Goal: Transaction & Acquisition: Book appointment/travel/reservation

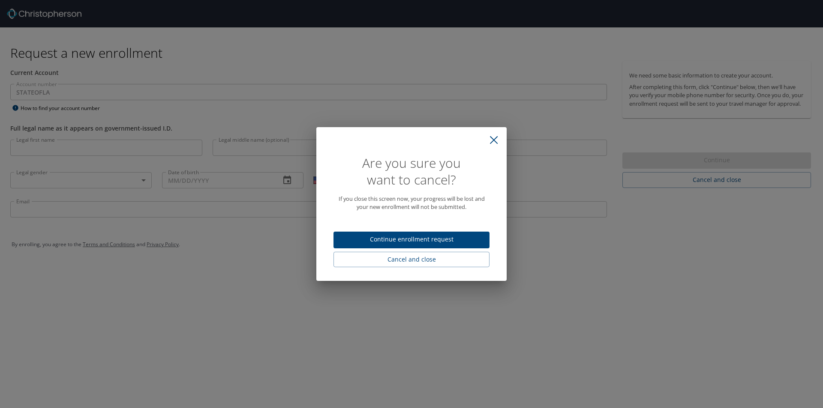
select select "US"
click at [396, 244] on span "Continue enrollment request" at bounding box center [411, 239] width 142 height 11
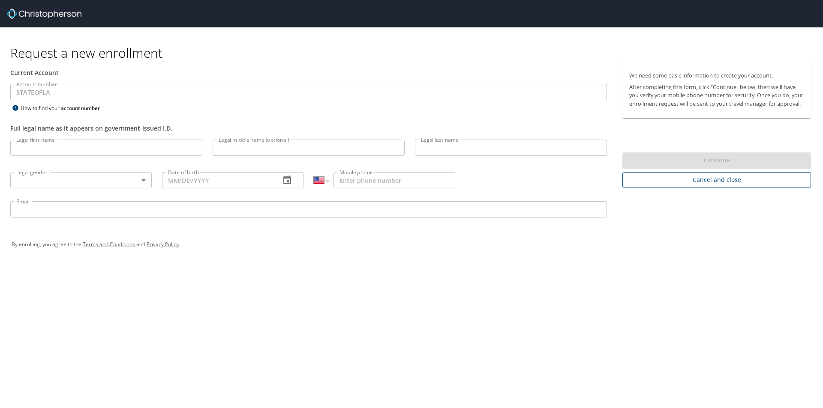
click at [698, 186] on span "Cancel and close" at bounding box center [716, 180] width 175 height 11
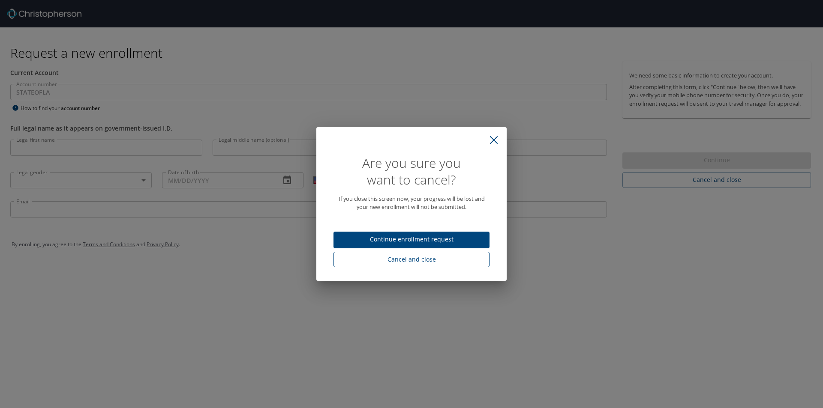
click at [397, 257] on span "Cancel and close" at bounding box center [411, 260] width 142 height 11
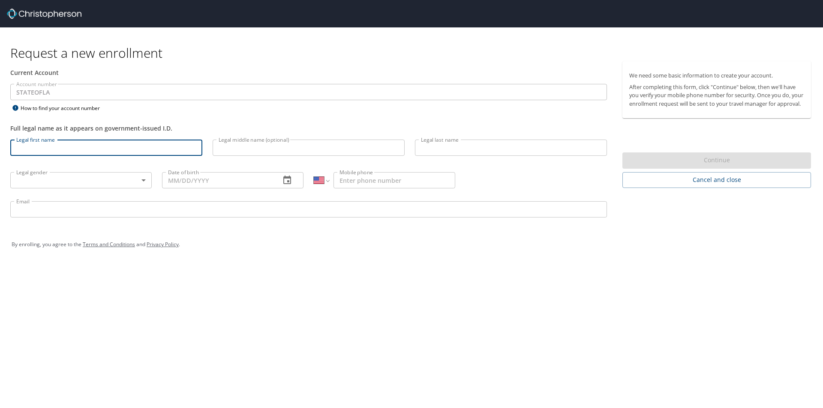
click at [44, 147] on input "Legal first name" at bounding box center [106, 148] width 192 height 16
type input "Samantha"
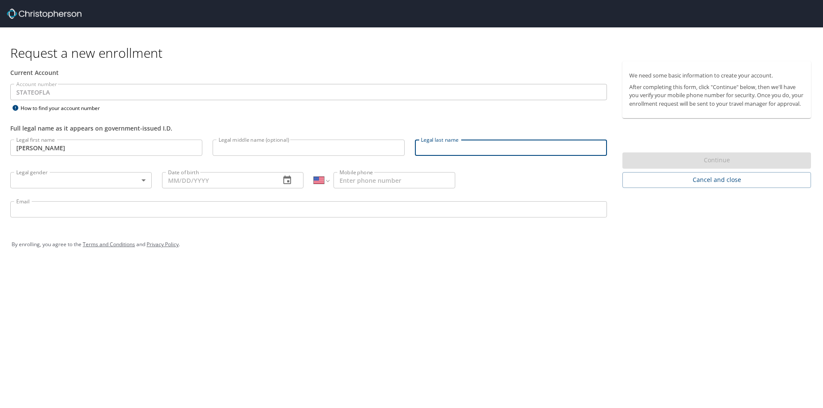
click at [474, 152] on input "Legal last name" at bounding box center [511, 148] width 192 height 16
type input "DaLuz"
click at [111, 179] on body "Request a new enrollment Current Account Account number STATEOFLA Account numbe…" at bounding box center [411, 204] width 823 height 408
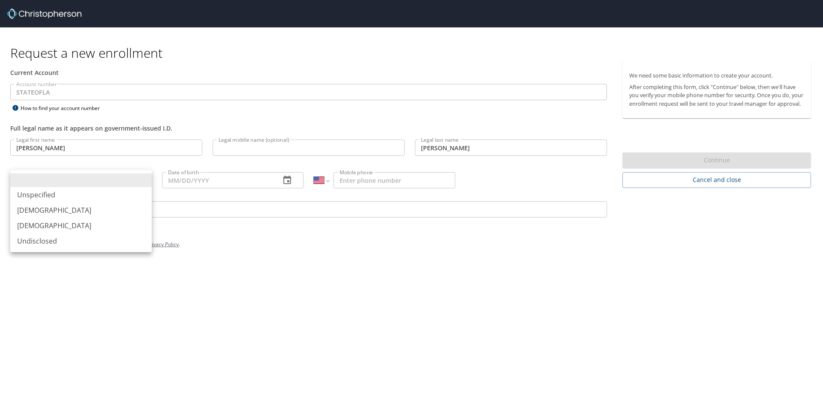
click at [81, 222] on li "Female" at bounding box center [80, 225] width 141 height 15
type input "Female"
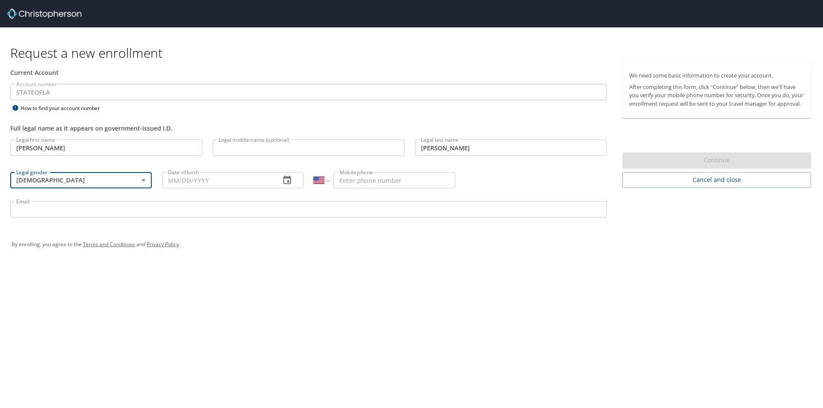
click at [227, 183] on input "Date of birth" at bounding box center [217, 180] width 111 height 16
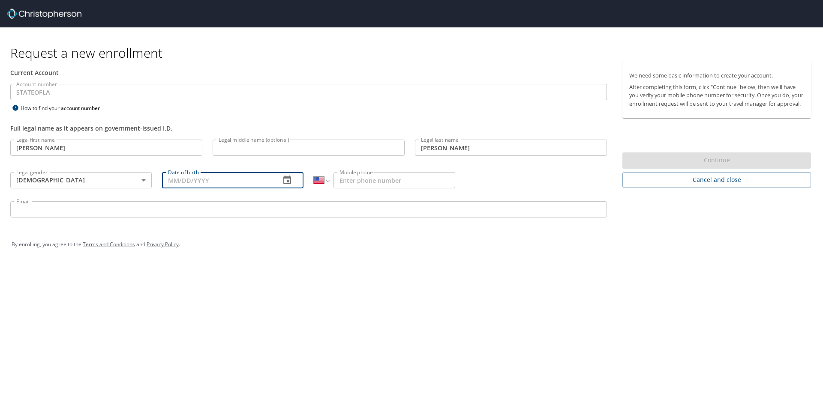
click at [288, 181] on icon "button" at bounding box center [287, 180] width 8 height 9
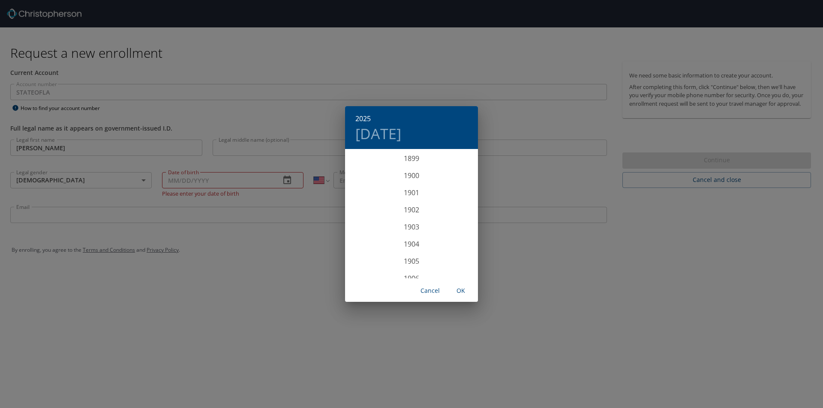
scroll to position [2109, 0]
click at [231, 183] on div "2025 Mon, Oct 6 1899 1900 1901 1902 1903 1904 1905 1906 1907 1908 1909 1910 191…" at bounding box center [411, 204] width 823 height 408
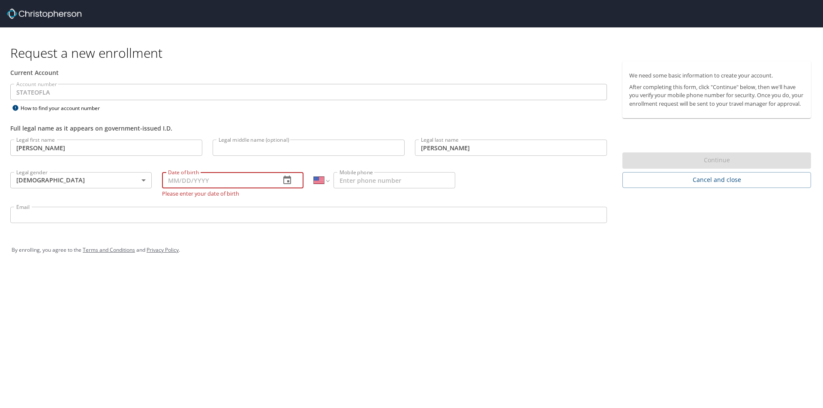
click at [174, 181] on input "Date of birth" at bounding box center [217, 180] width 111 height 16
type input "10/20/1987"
click at [354, 180] on input "Mobile phone" at bounding box center [394, 180] width 122 height 16
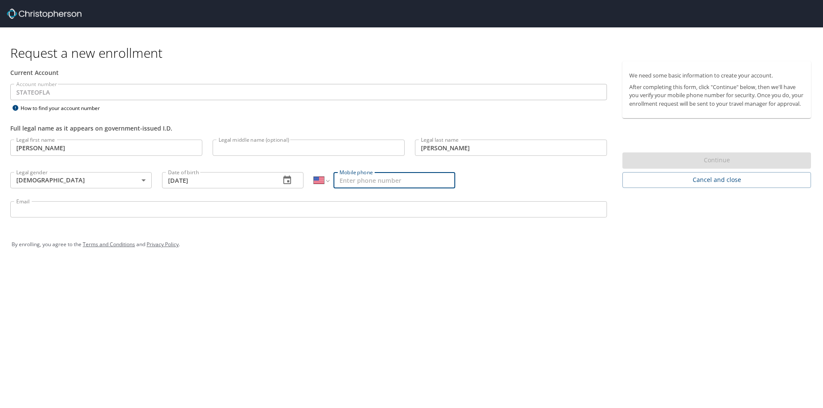
type input "(504) 508-7447"
click at [256, 208] on input "Email" at bounding box center [308, 209] width 597 height 16
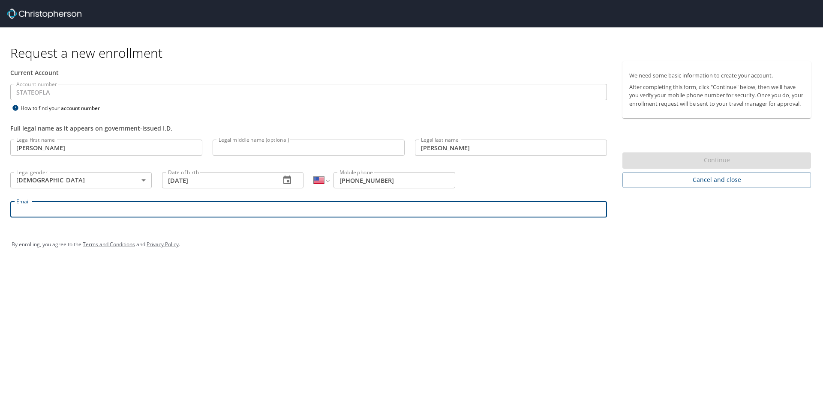
type input "sdaluz@nunez.edu"
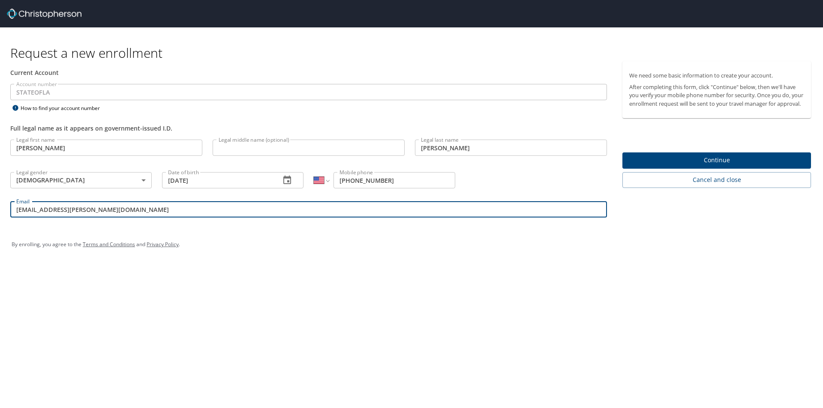
click at [739, 166] on span "Continue" at bounding box center [716, 160] width 175 height 11
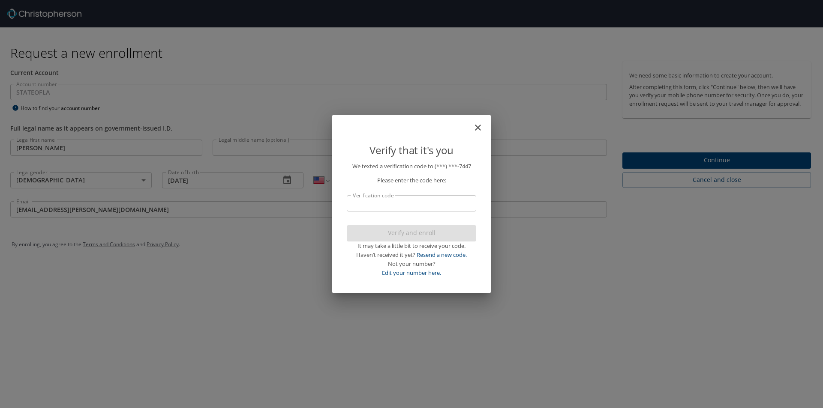
click at [366, 202] on input "Verification code" at bounding box center [411, 203] width 129 height 16
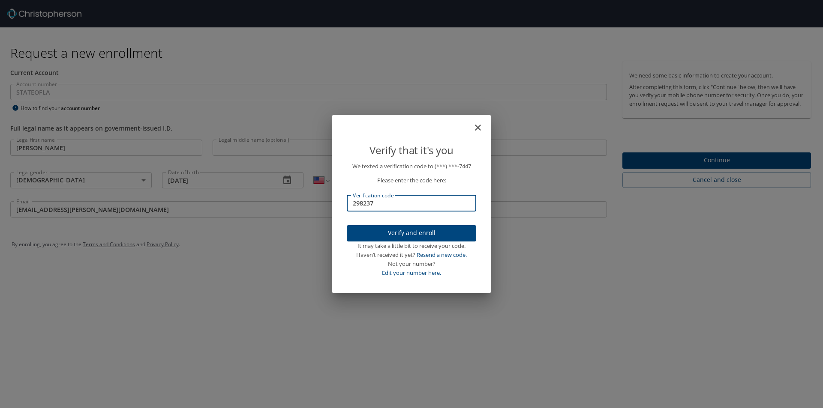
type input "298237"
click at [378, 231] on span "Verify and enroll" at bounding box center [412, 233] width 116 height 11
click at [729, 169] on div "Verify that it's you We texted a verification code to (***) ***- 7447 Please en…" at bounding box center [411, 204] width 823 height 408
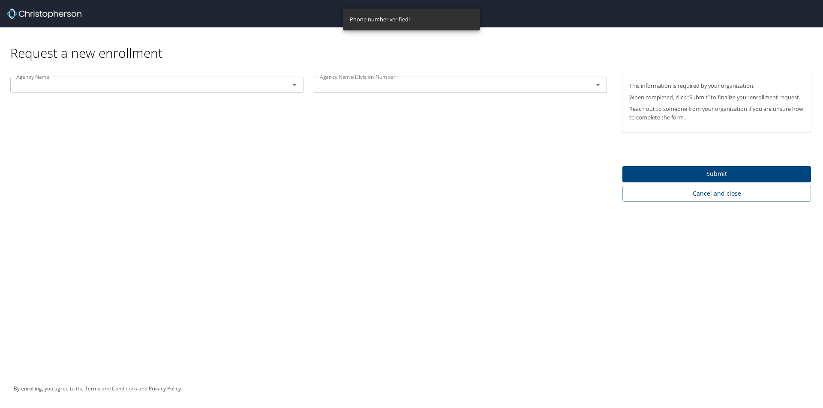
click at [295, 88] on icon "Open" at bounding box center [294, 85] width 10 height 10
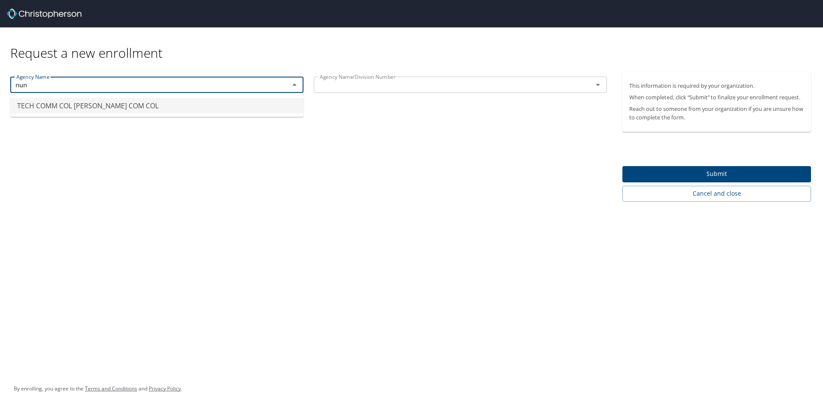
click at [161, 107] on li "TECH COMM COL ELAINE P NUNEZ COM COL" at bounding box center [156, 105] width 293 height 15
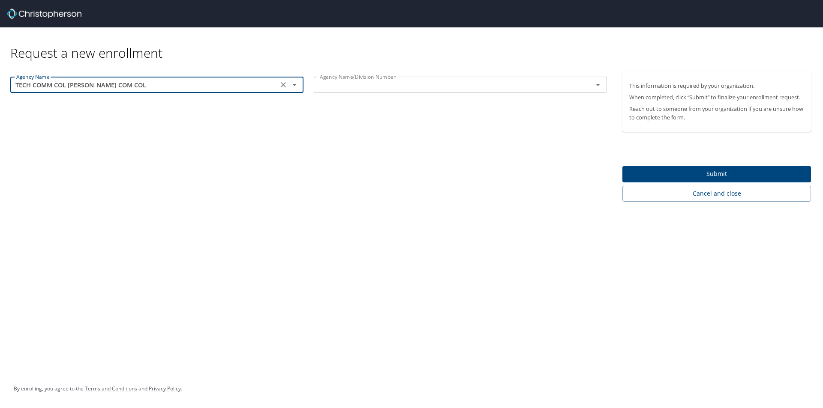
type input "TECH COMM COL ELAINE P NUNEZ COM COL"
click at [418, 90] on input "text" at bounding box center [447, 84] width 263 height 11
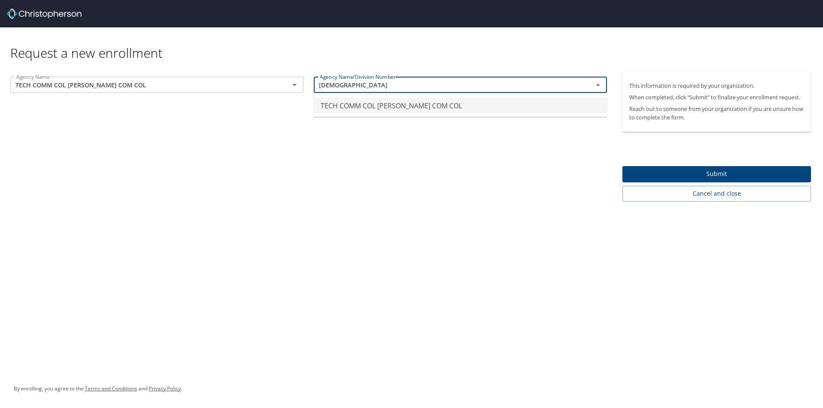
click at [417, 106] on li "TECH COMM COL ELAINE P NUNEZ COM COL" at bounding box center [460, 105] width 293 height 15
type input "TECH COMM COL ELAINE P NUNEZ COM COL"
click at [715, 171] on span "Submit" at bounding box center [716, 174] width 175 height 11
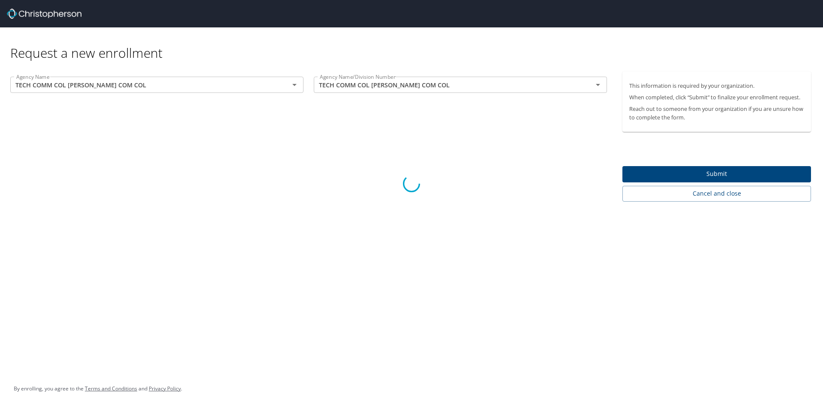
click at [706, 172] on div at bounding box center [411, 183] width 823 height 449
click at [700, 176] on div at bounding box center [411, 183] width 823 height 449
click at [688, 175] on div at bounding box center [411, 183] width 823 height 449
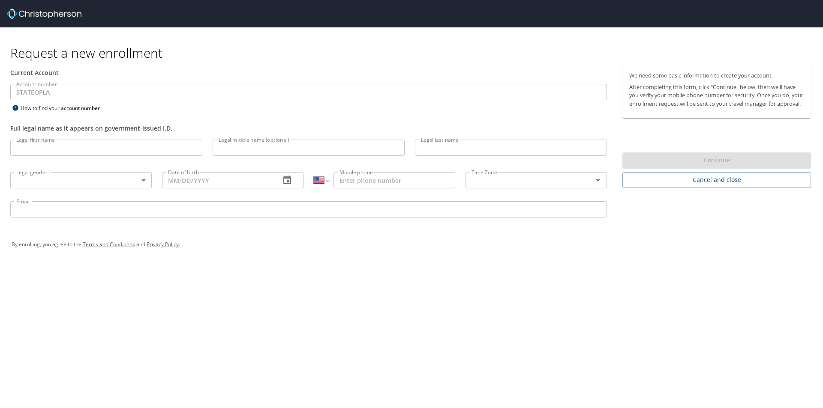
select select "US"
click at [10, 14] on img at bounding box center [44, 14] width 75 height 10
click at [7, 10] on img at bounding box center [44, 14] width 75 height 10
click at [9, 10] on img at bounding box center [44, 14] width 75 height 10
click at [103, 12] on div at bounding box center [415, 13] width 816 height 27
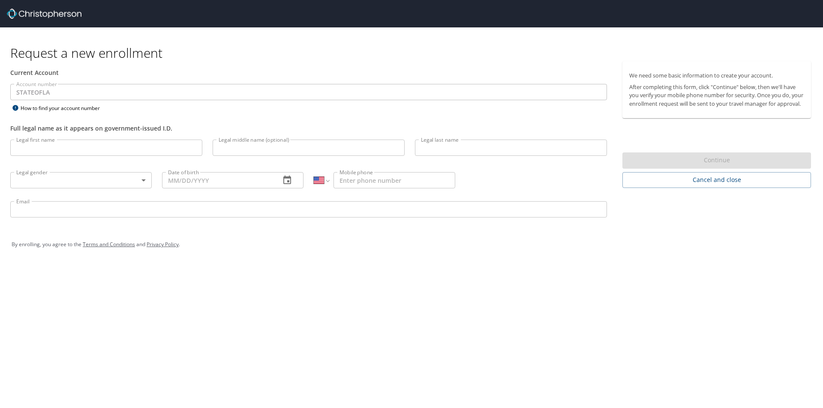
click at [108, 11] on div at bounding box center [415, 13] width 816 height 27
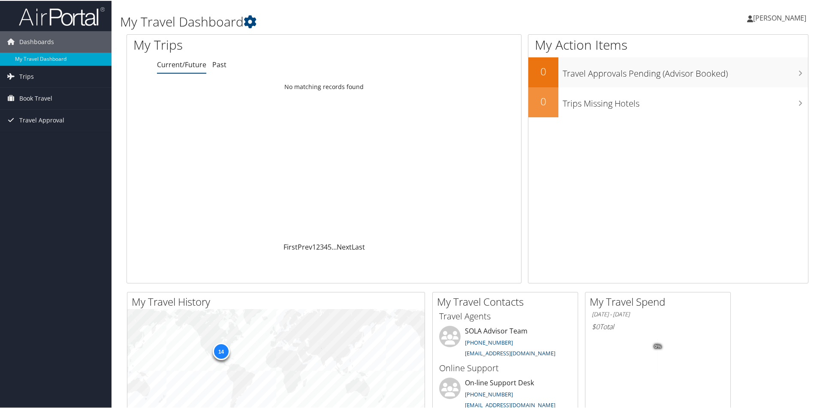
click at [169, 67] on link "Current/Future" at bounding box center [181, 63] width 49 height 9
click at [27, 76] on span "Trips" at bounding box center [26, 75] width 15 height 21
click at [37, 93] on link "Current/Future Trips" at bounding box center [55, 93] width 111 height 13
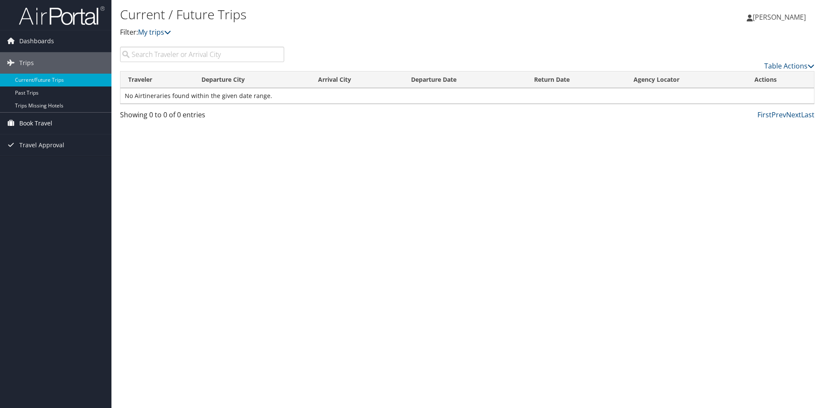
click at [33, 121] on span "Book Travel" at bounding box center [35, 123] width 33 height 21
click at [60, 155] on link "Book/Manage Online Trips" at bounding box center [55, 153] width 111 height 13
click at [36, 81] on link "Current/Future Trips" at bounding box center [55, 80] width 111 height 13
click at [45, 125] on span "Book Travel" at bounding box center [35, 123] width 33 height 21
click at [52, 152] on link "Book/Manage Online Trips" at bounding box center [55, 153] width 111 height 13
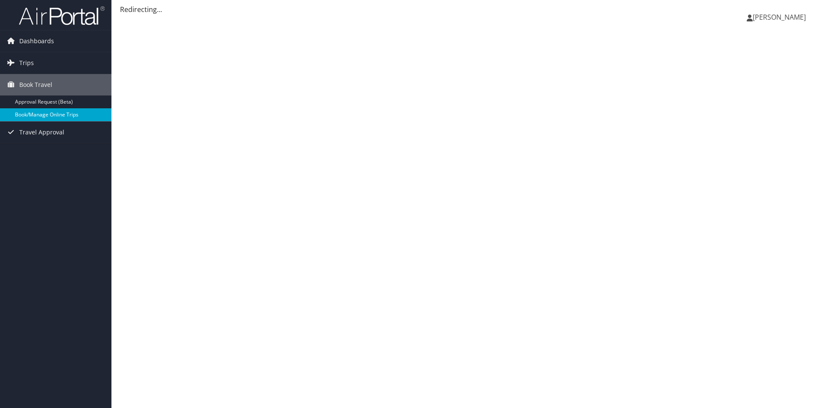
click at [35, 113] on link "Book/Manage Online Trips" at bounding box center [55, 114] width 111 height 13
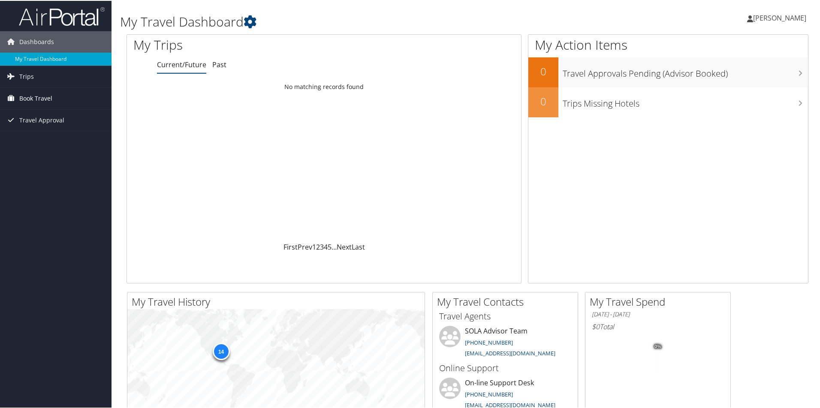
click at [31, 99] on span "Book Travel" at bounding box center [35, 97] width 33 height 21
click at [41, 129] on link "Book/Manage Online Trips" at bounding box center [55, 127] width 111 height 13
